Goal: Information Seeking & Learning: Learn about a topic

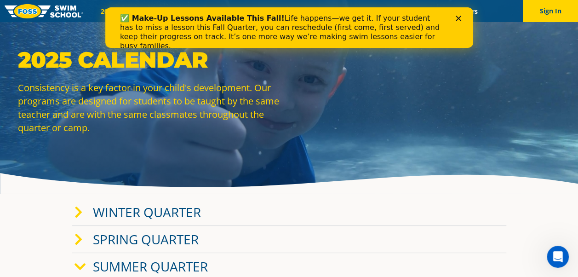
click at [46, 5] on img at bounding box center [44, 11] width 79 height 14
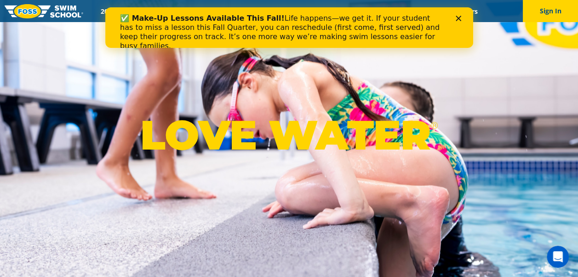
click at [456, 19] on icon "Close" at bounding box center [458, 19] width 6 height 6
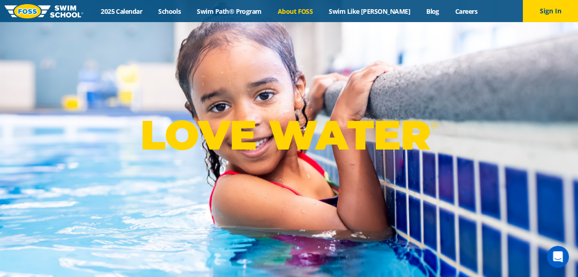
click at [309, 14] on link "About FOSS" at bounding box center [294, 11] width 51 height 9
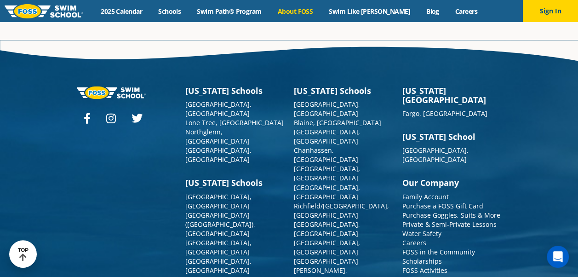
scroll to position [2424, 0]
click at [461, 274] on link "Frequently Asked Questions" at bounding box center [445, 278] width 86 height 9
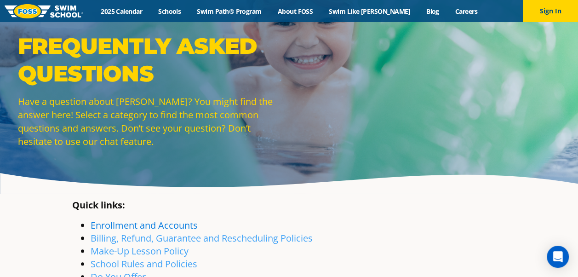
click at [118, 224] on link "Enrollment and Accounts" at bounding box center [144, 225] width 107 height 12
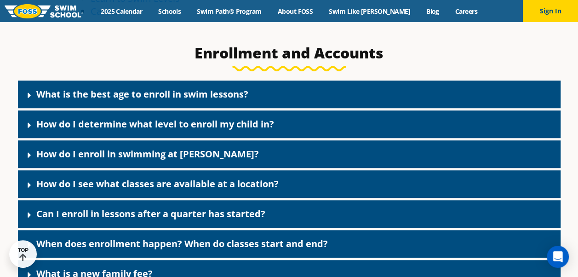
scroll to position [314, 0]
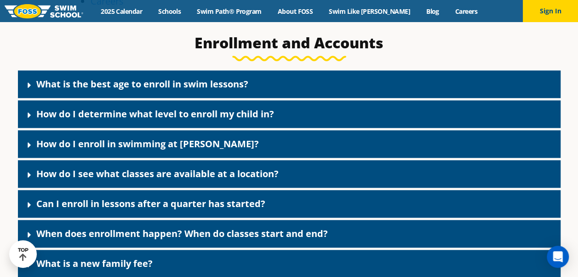
click at [37, 85] on link "What is the best age to enroll in swim lessons?" at bounding box center [142, 84] width 212 height 12
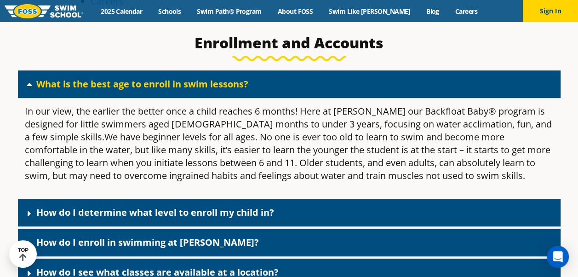
click at [46, 214] on link "How do I determine what level to enroll my child in?" at bounding box center [155, 212] width 238 height 12
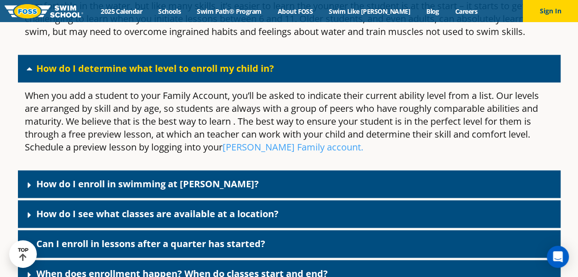
scroll to position [481, 0]
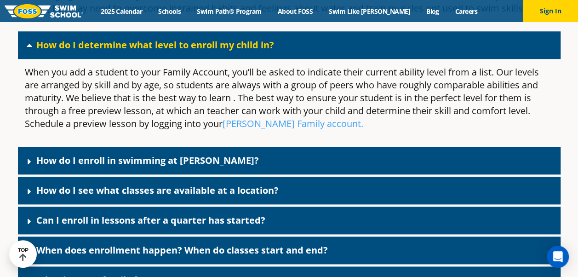
click at [41, 165] on link "How do I enroll in swimming at FOSS?" at bounding box center [147, 160] width 222 height 12
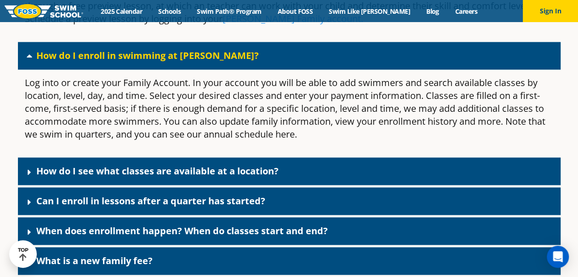
scroll to position [589, 0]
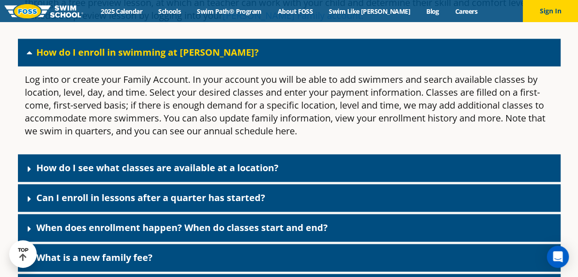
click at [46, 177] on div "How do I see what classes are available at a location?" at bounding box center [289, 168] width 542 height 28
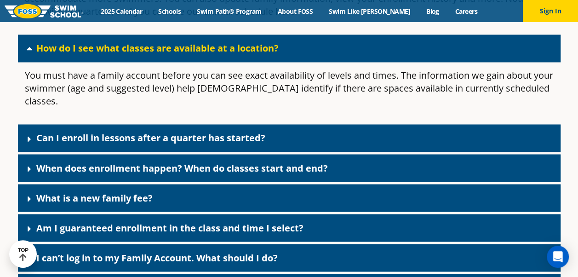
scroll to position [717, 0]
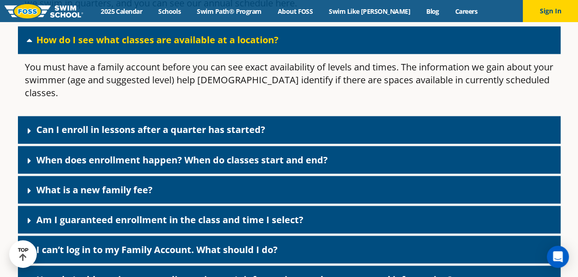
click at [62, 123] on link "Can I enroll in lessons after a quarter has started?" at bounding box center [150, 129] width 229 height 12
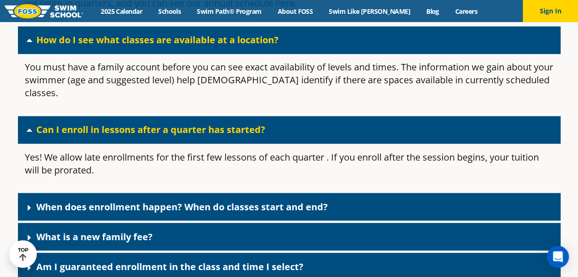
click at [55, 200] on link "When does enrollment happen? When do classes start and end?" at bounding box center [181, 206] width 291 height 12
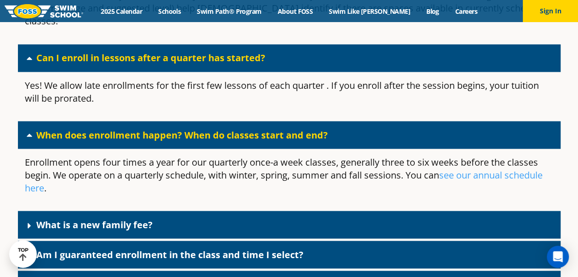
scroll to position [825, 0]
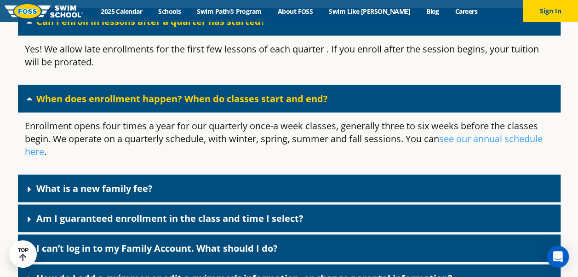
click at [45, 182] on link "What is a new family fee?" at bounding box center [94, 188] width 116 height 12
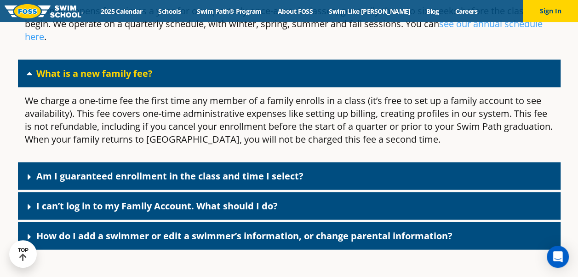
scroll to position [940, 0]
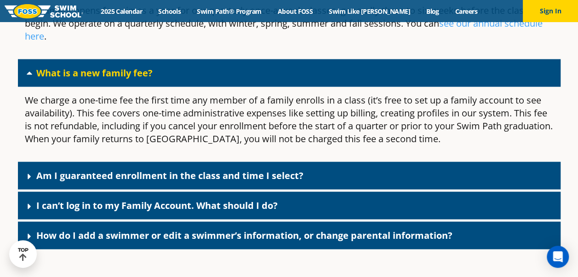
click at [33, 162] on div "Am I guaranteed enrollment in the class and time I select?" at bounding box center [289, 176] width 542 height 28
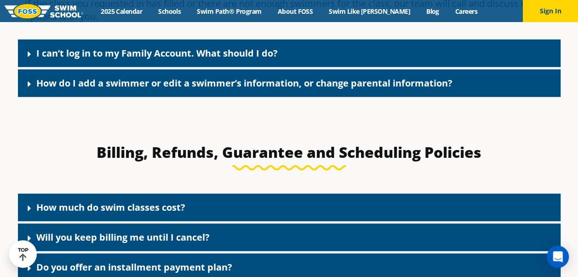
scroll to position [1207, 0]
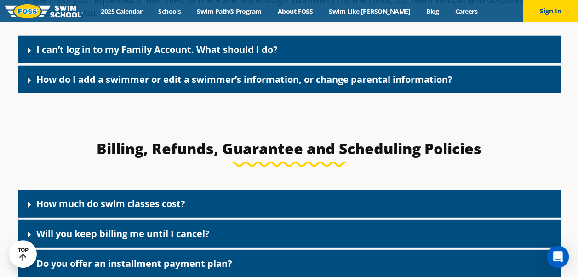
click at [77, 197] on link "How much do swim classes cost?" at bounding box center [110, 203] width 149 height 12
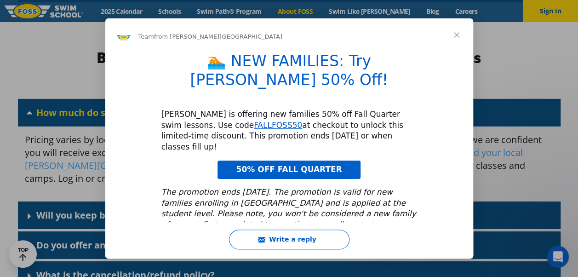
scroll to position [0, 0]
click at [514, 51] on div "Intercom messenger" at bounding box center [289, 138] width 578 height 277
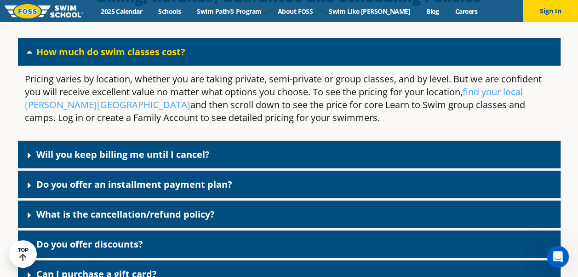
scroll to position [1359, 0]
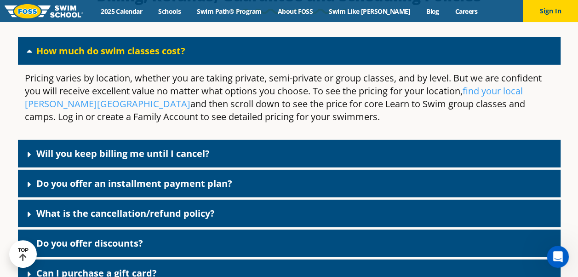
click at [392, 144] on div "Will you keep billing me until I cancel?" at bounding box center [289, 154] width 542 height 28
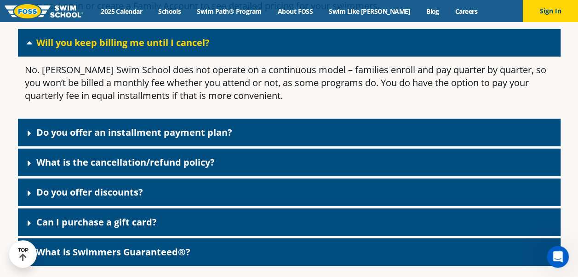
scroll to position [1470, 0]
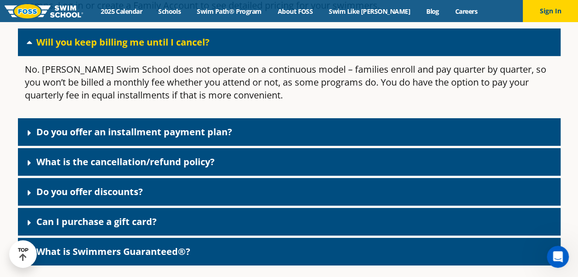
click at [357, 119] on div "Do you offer an installment payment plan?" at bounding box center [289, 132] width 542 height 28
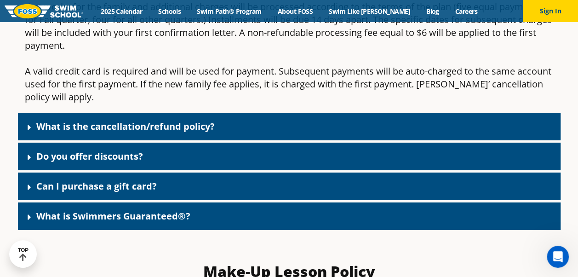
scroll to position [1637, 0]
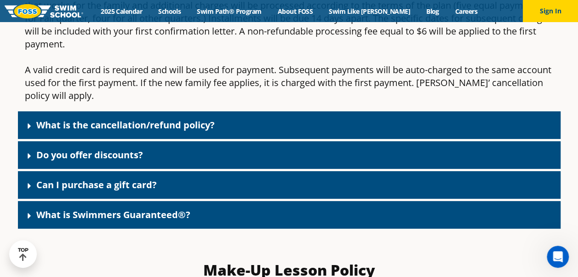
click at [346, 111] on div "What is the cancellation/refund policy?" at bounding box center [289, 125] width 542 height 28
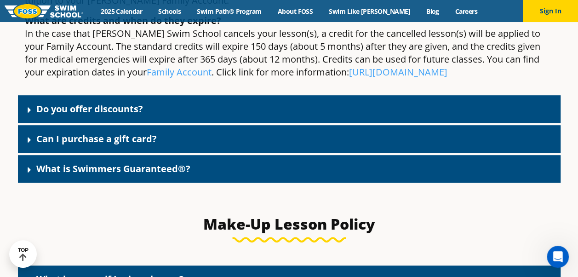
scroll to position [1939, 0]
click at [342, 155] on div "What is Swimmers Guaranteed®?" at bounding box center [289, 169] width 542 height 28
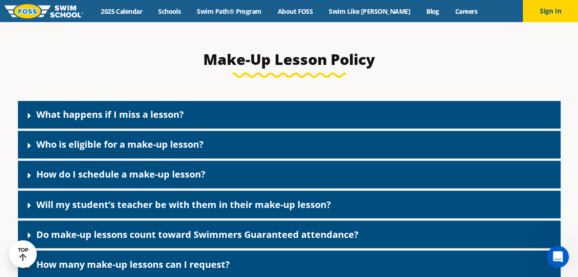
scroll to position [2407, 0]
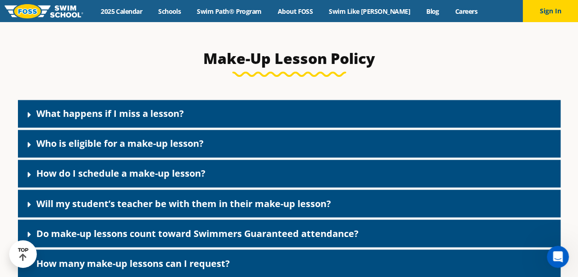
click at [41, 107] on link "What happens if I miss a lesson?" at bounding box center [110, 113] width 148 height 12
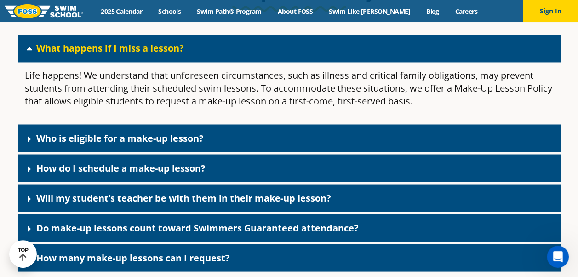
scroll to position [2494, 0]
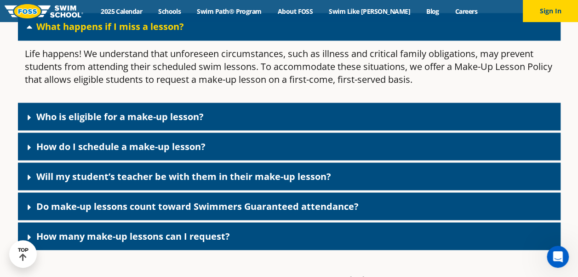
click at [42, 170] on link "Will my student’s teacher be with them in their make-up lesson?" at bounding box center [183, 176] width 295 height 12
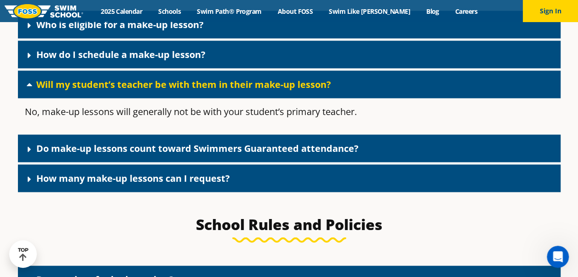
scroll to position [2692, 0]
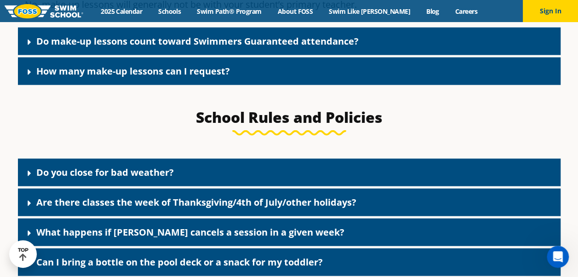
click at [42, 159] on div "Do you close for bad weather?" at bounding box center [289, 173] width 542 height 28
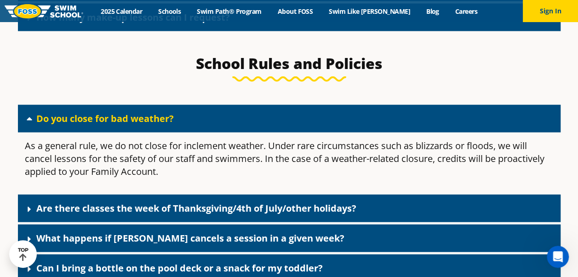
scroll to position [2757, 0]
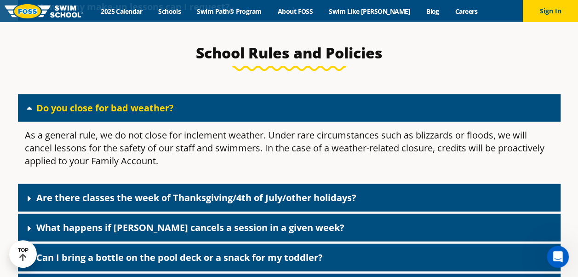
click at [51, 191] on link "Are there classes the week of Thanksgiving/4th of July/other holidays?" at bounding box center [196, 197] width 320 height 12
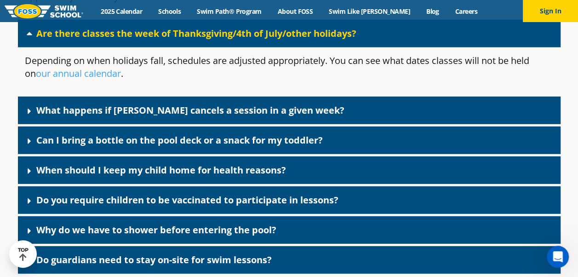
scroll to position [2924, 0]
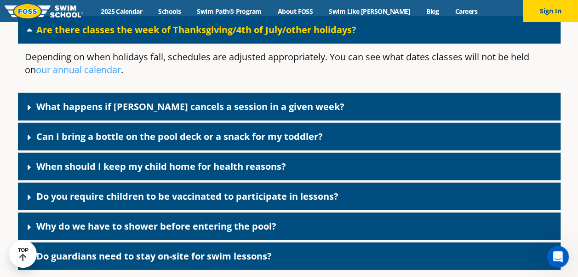
click at [113, 100] on link "What happens if FOSS cancels a session in a given week?" at bounding box center [190, 106] width 308 height 12
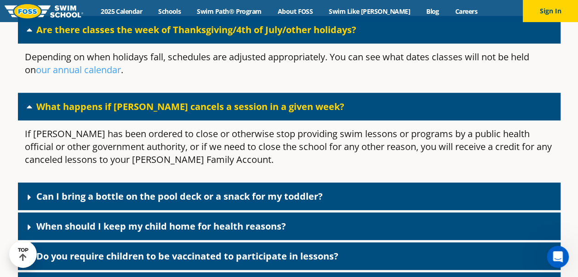
click at [142, 182] on div "Can I bring a bottle on the pool deck or a snack for my toddler?" at bounding box center [289, 196] width 542 height 28
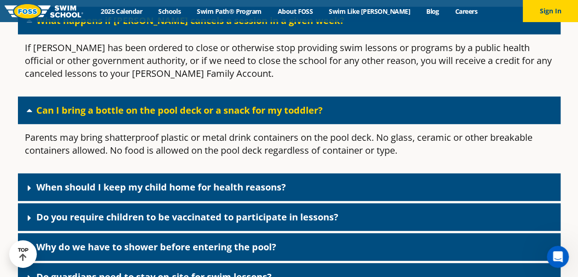
scroll to position [3011, 0]
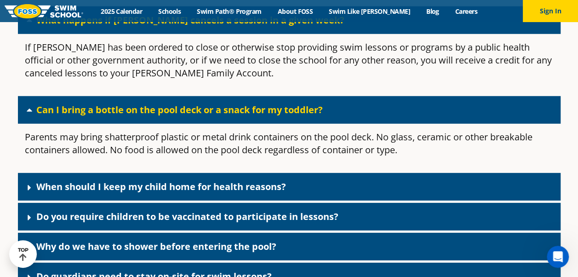
click at [142, 180] on link "When should I keep my child home for health reasons?" at bounding box center [161, 186] width 250 height 12
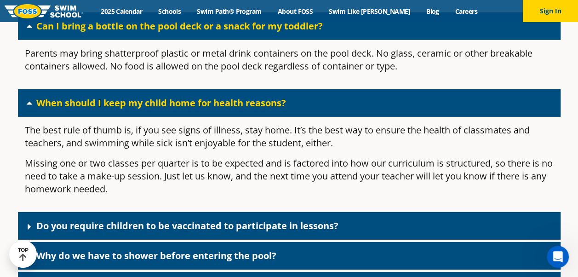
scroll to position [3097, 0]
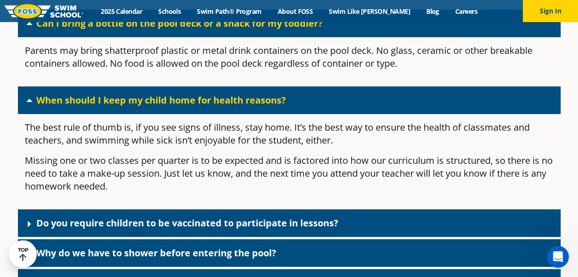
click at [151, 209] on div "Do you require children to be vaccinated to participate in lessons?" at bounding box center [289, 223] width 542 height 28
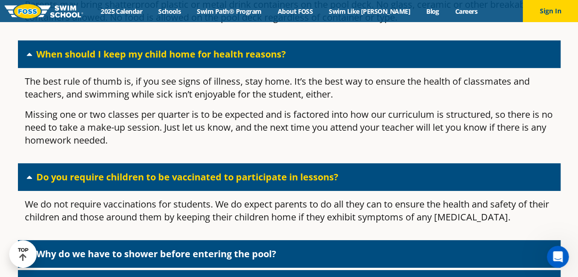
scroll to position [3154, 0]
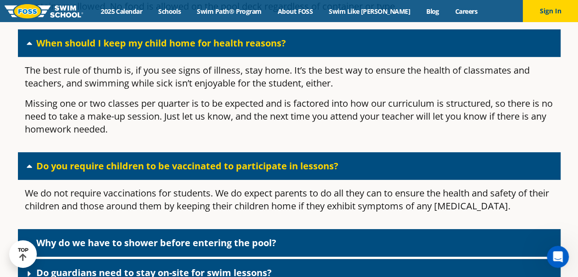
click at [169, 236] on link "Why do we have to shower before entering the pool?" at bounding box center [156, 242] width 240 height 12
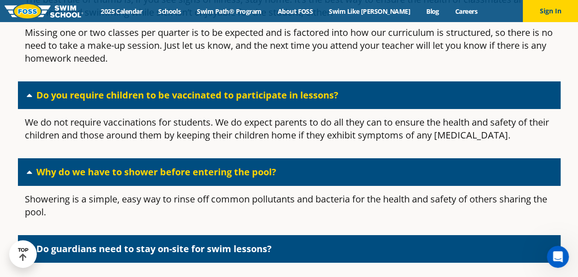
scroll to position [3225, 0]
click at [172, 242] on link "Do guardians need to stay on-site for swim lessons?" at bounding box center [153, 248] width 235 height 12
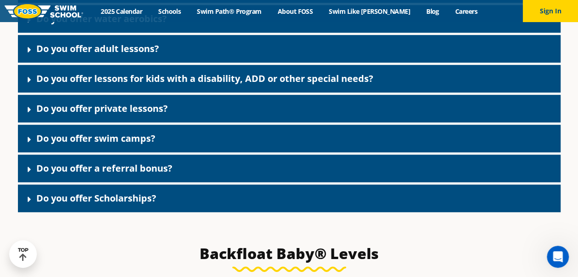
scroll to position [3702, 0]
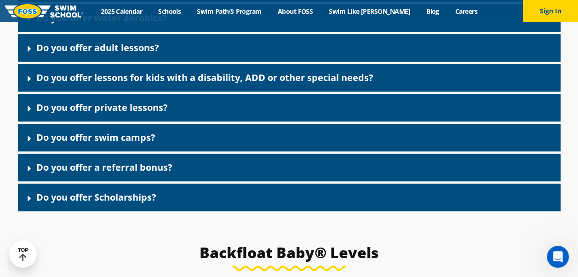
click at [187, 153] on div "Do you offer a referral bonus?" at bounding box center [289, 167] width 542 height 28
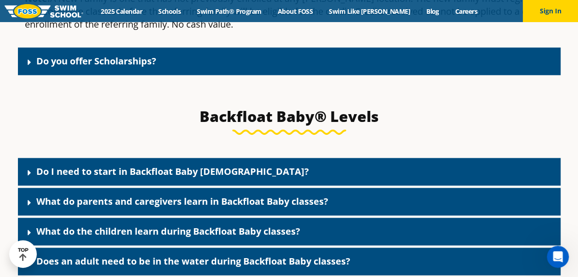
scroll to position [4051, 0]
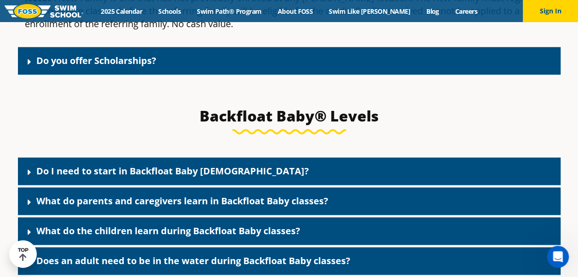
click at [159, 165] on link "Do I need to start in Backfloat Baby 1?" at bounding box center [172, 171] width 272 height 12
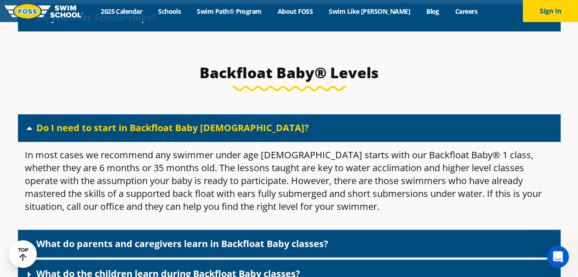
scroll to position [4129, 0]
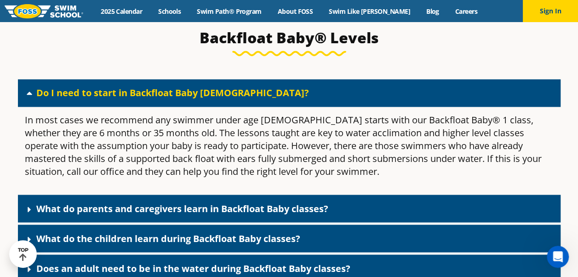
click at [70, 202] on link "What do parents and caregivers learn in Backfloat Baby classes?" at bounding box center [182, 208] width 292 height 12
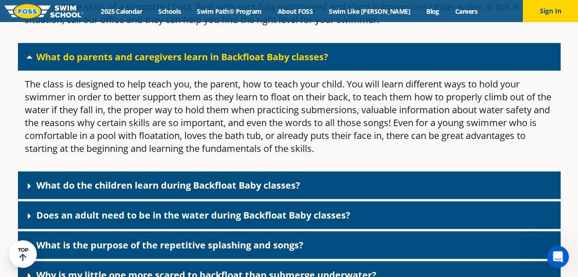
scroll to position [4282, 0]
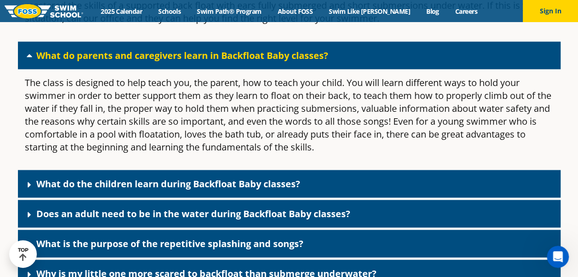
click at [35, 179] on span at bounding box center [31, 184] width 9 height 10
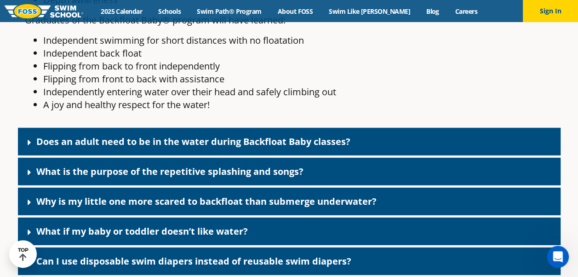
scroll to position [4624, 0]
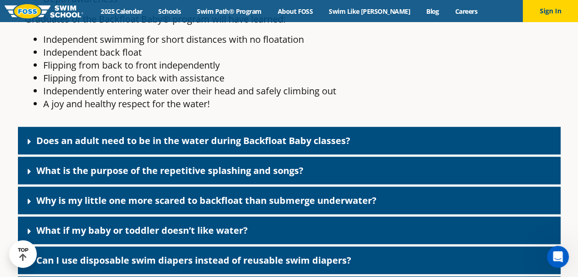
click at [91, 134] on link "Does an adult need to be in the water during Backfloat Baby classes?" at bounding box center [193, 140] width 314 height 12
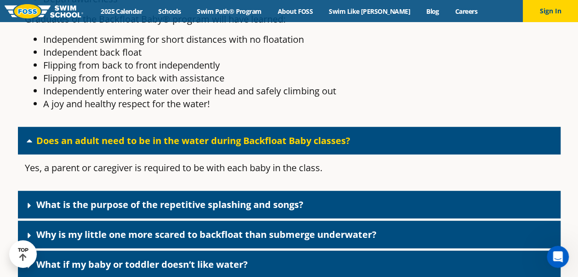
click at [59, 198] on link "What is the purpose of the repetitive splashing and songs?" at bounding box center [169, 204] width 267 height 12
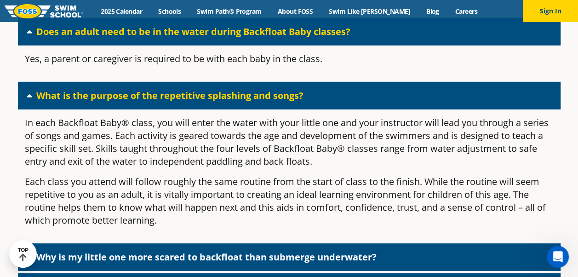
scroll to position [4745, 0]
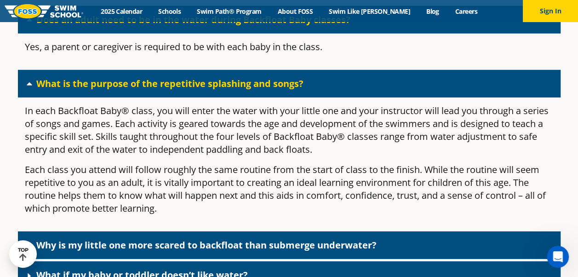
click at [70, 238] on link "Why is my little one more scared to backfloat than submerge underwater?" at bounding box center [206, 244] width 340 height 12
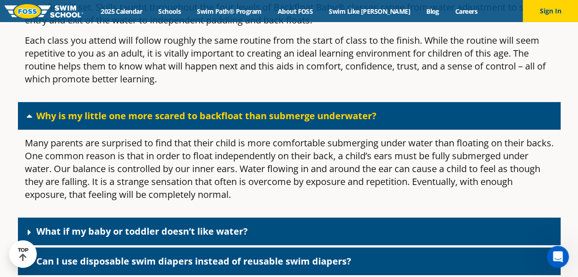
scroll to position [4883, 0]
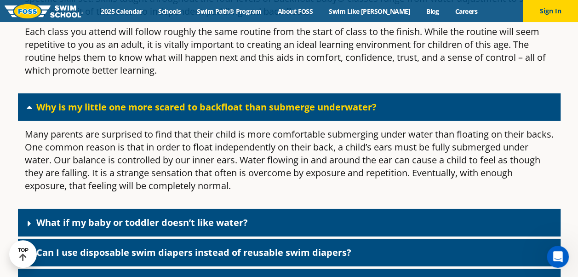
click at [40, 216] on link "What if my baby or toddler doesn’t like water?" at bounding box center [141, 222] width 211 height 12
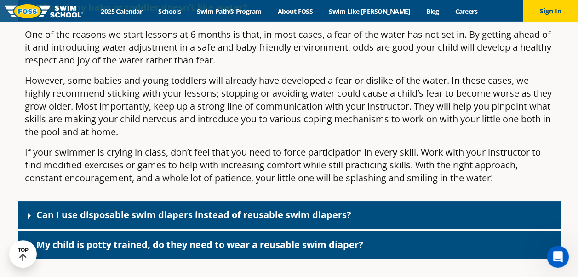
scroll to position [5106, 0]
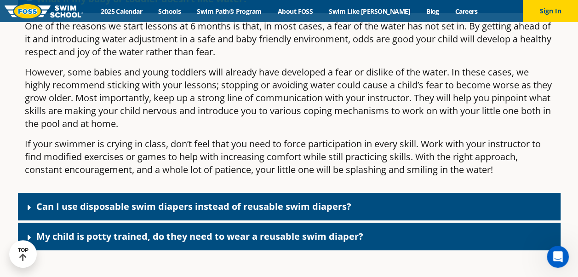
click at [112, 200] on link "Can I use disposable swim diapers instead of reusable swim diapers?" at bounding box center [193, 206] width 315 height 12
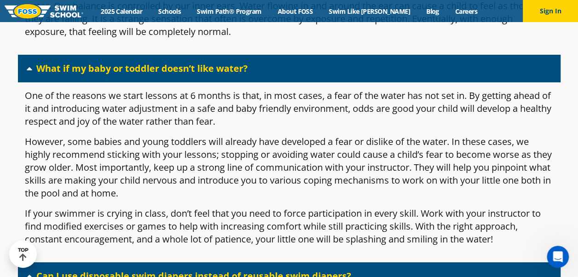
scroll to position [5054, 0]
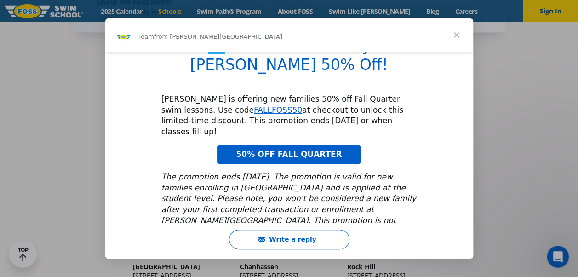
scroll to position [26, 0]
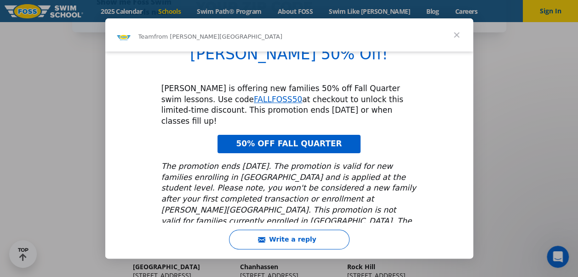
click at [455, 36] on span "Close" at bounding box center [456, 34] width 33 height 33
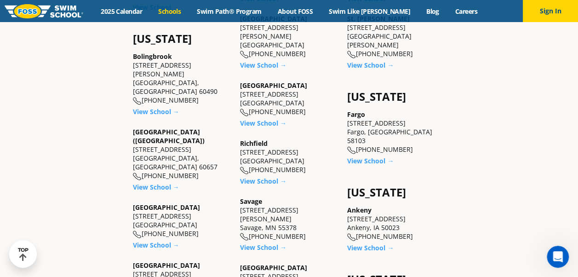
scroll to position [556, 0]
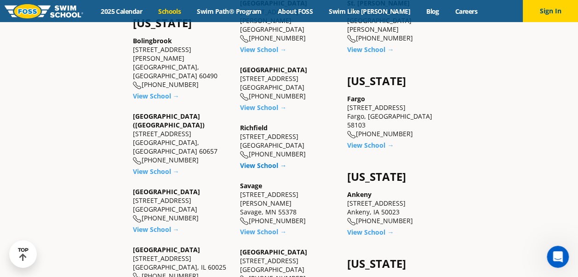
click at [274, 161] on link "View School →" at bounding box center [263, 165] width 46 height 9
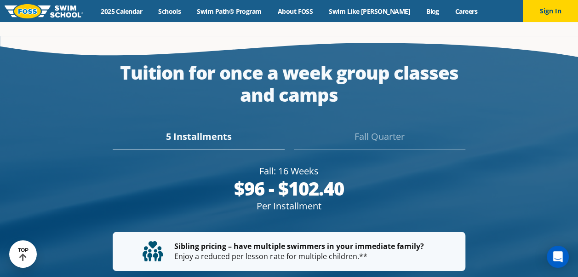
scroll to position [1582, 0]
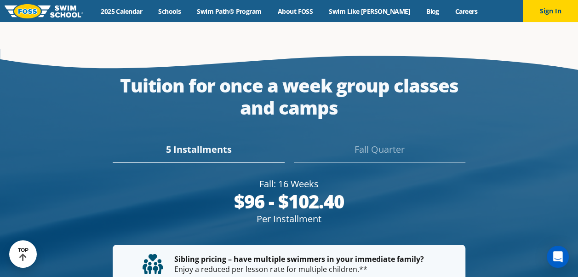
click at [380, 142] on div "Fall Quarter" at bounding box center [379, 152] width 171 height 20
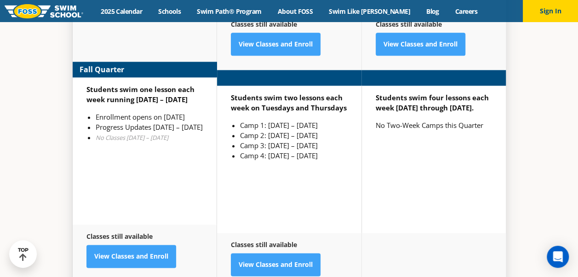
scroll to position [2300, 0]
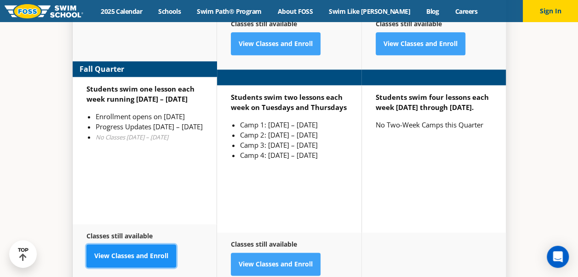
click at [138, 245] on link "View Classes and Enroll" at bounding box center [131, 255] width 90 height 23
